Goal: Transaction & Acquisition: Subscribe to service/newsletter

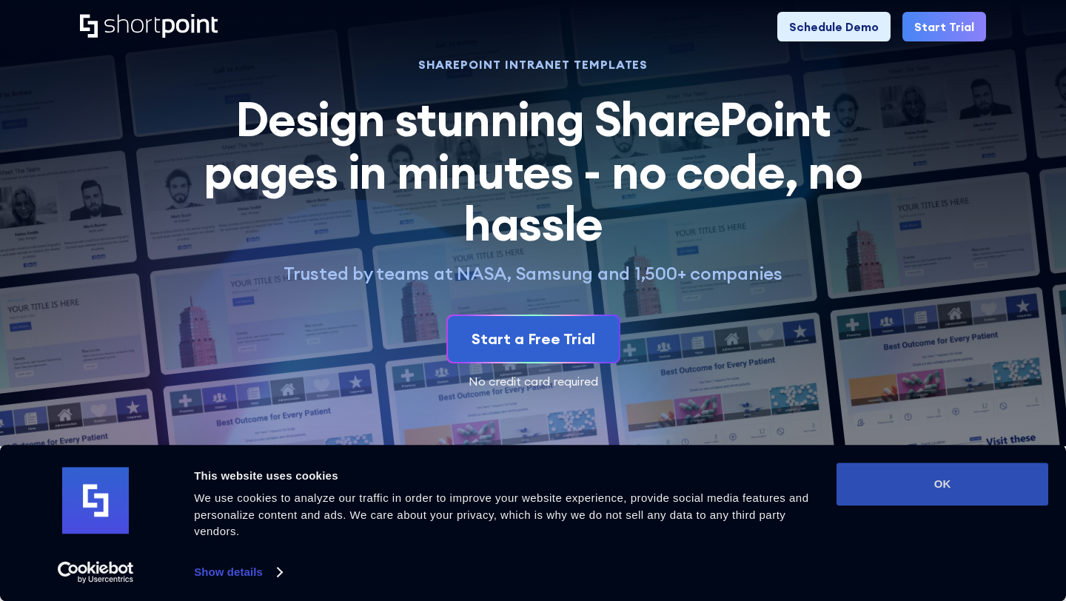
click at [863, 476] on button "OK" at bounding box center [943, 484] width 212 height 43
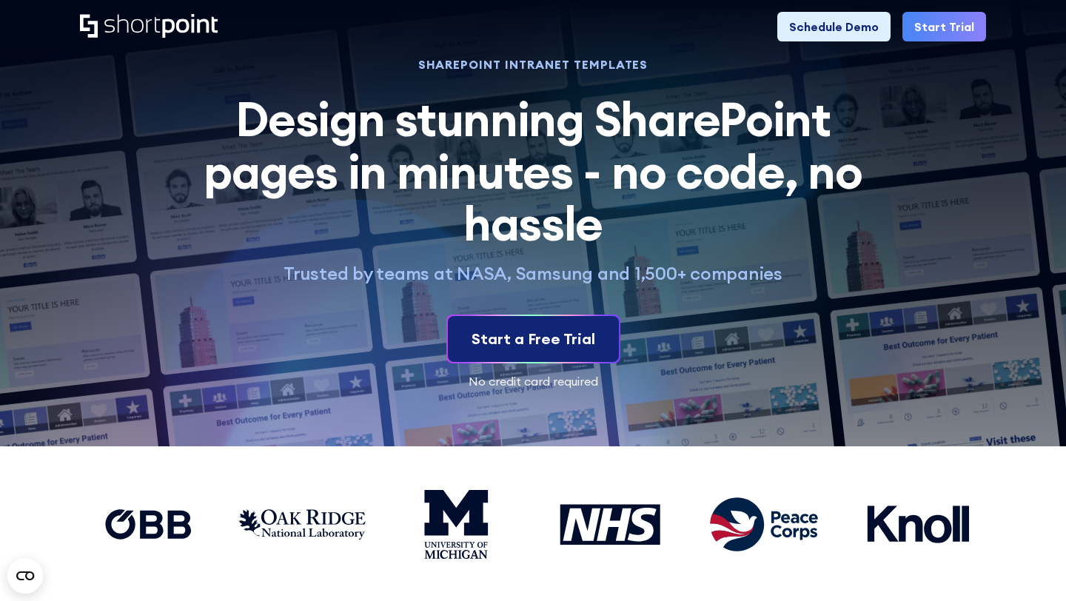
click at [544, 348] on div "Start a Free Trial" at bounding box center [534, 339] width 124 height 22
